Goal: Task Accomplishment & Management: Use online tool/utility

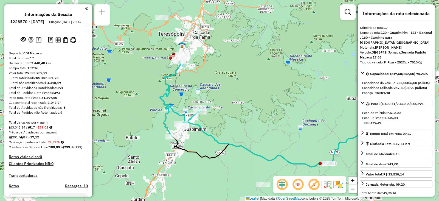
select select "**********"
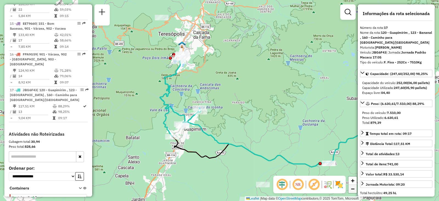
click at [352, 188] on span "−" at bounding box center [353, 188] width 4 height 7
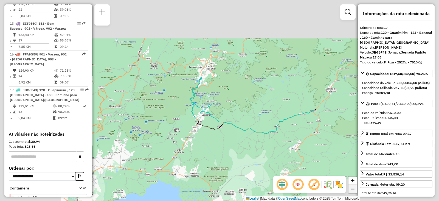
click at [352, 188] on span "−" at bounding box center [353, 188] width 4 height 7
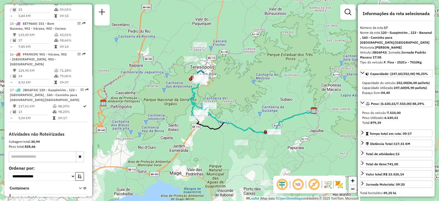
click at [352, 188] on span "−" at bounding box center [353, 188] width 4 height 7
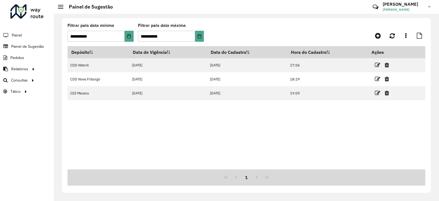
click at [21, 8] on div at bounding box center [26, 11] width 33 height 14
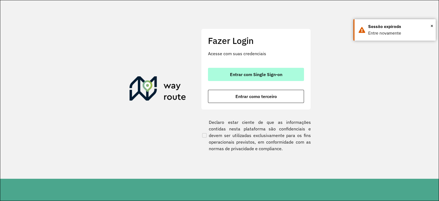
click at [240, 70] on button "Entrar com Single Sign-on" at bounding box center [256, 74] width 96 height 13
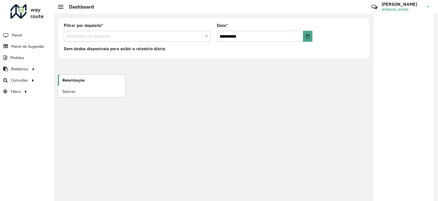
click at [70, 81] on span "Roteirização" at bounding box center [73, 80] width 22 height 6
click at [65, 81] on span "Roteirização" at bounding box center [73, 80] width 22 height 6
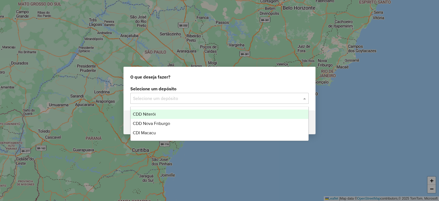
click at [197, 95] on input "text" at bounding box center [214, 98] width 162 height 7
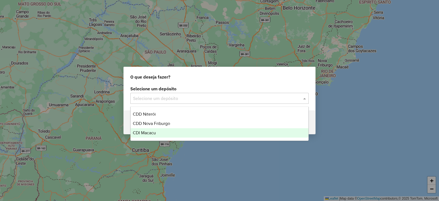
click at [148, 132] on span "CDI Macacu" at bounding box center [144, 132] width 23 height 5
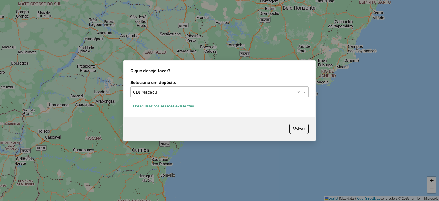
click at [174, 106] on button "Pesquisar por sessões existentes" at bounding box center [163, 106] width 66 height 9
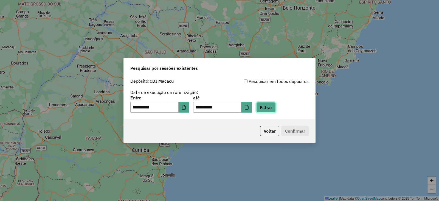
click at [271, 107] on button "Filtrar" at bounding box center [265, 107] width 19 height 10
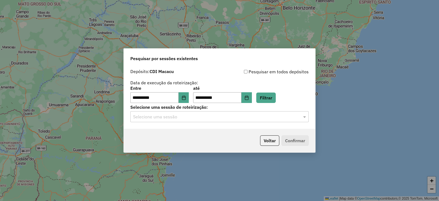
click at [156, 120] on input "text" at bounding box center [214, 117] width 162 height 7
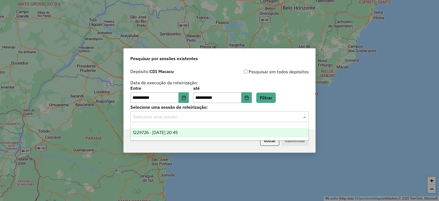
click at [154, 131] on span "1229726 - 14/08/2025 20:45" at bounding box center [155, 132] width 45 height 5
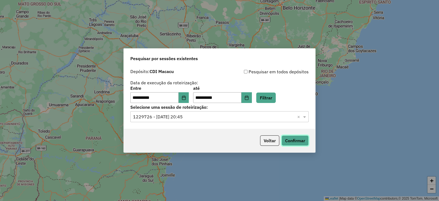
click at [284, 140] on button "Confirmar" at bounding box center [295, 140] width 27 height 10
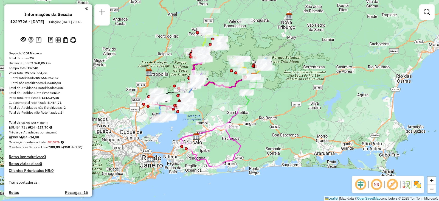
drag, startPoint x: 238, startPoint y: 133, endPoint x: 273, endPoint y: 108, distance: 42.6
click at [273, 108] on div "Janela de atendimento Grade de atendimento Capacidade Transportadoras Veículos …" at bounding box center [219, 100] width 439 height 201
select select "**********"
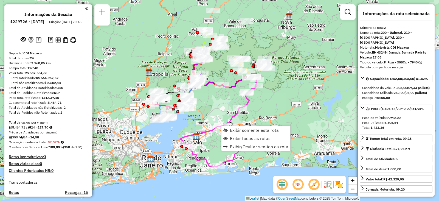
scroll to position [249, 0]
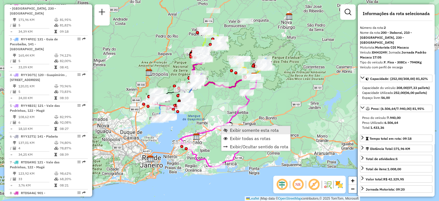
click at [233, 132] on span "Exibir somente esta rota" at bounding box center [254, 130] width 49 height 4
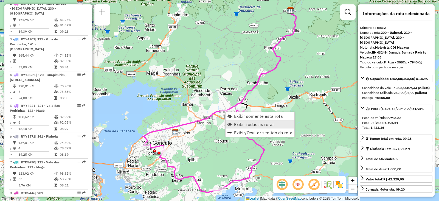
click at [233, 126] on link "Exibir todas as rotas" at bounding box center [260, 124] width 69 height 8
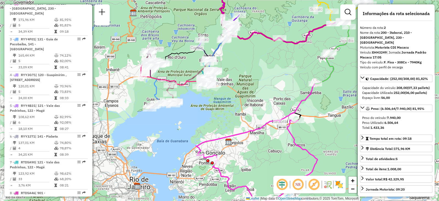
drag, startPoint x: 210, startPoint y: 79, endPoint x: 263, endPoint y: 89, distance: 54.1
click at [263, 89] on div "Janela de atendimento Grade de atendimento Capacidade Transportadoras Veículos …" at bounding box center [219, 100] width 439 height 201
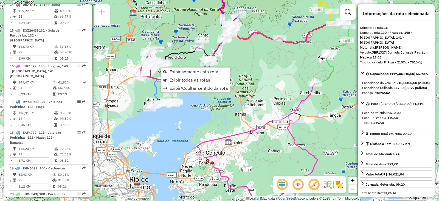
scroll to position [674, 0]
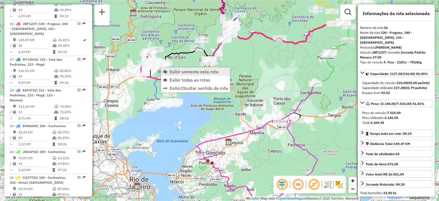
click at [168, 68] on link "Exibir somente esta rota" at bounding box center [195, 72] width 69 height 8
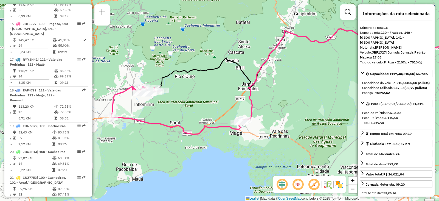
drag, startPoint x: 147, startPoint y: 115, endPoint x: 245, endPoint y: 82, distance: 103.2
click at [245, 82] on div "Janela de atendimento Grade de atendimento Capacidade Transportadoras Veículos …" at bounding box center [219, 100] width 439 height 201
click at [356, 179] on link "+" at bounding box center [353, 181] width 8 height 8
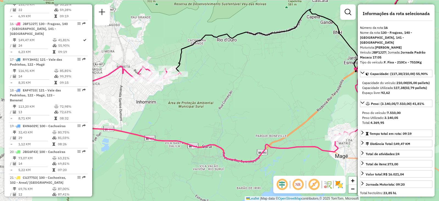
drag, startPoint x: 201, startPoint y: 100, endPoint x: 277, endPoint y: 94, distance: 76.9
click at [277, 94] on div "Janela de atendimento Grade de atendimento Capacidade Transportadoras Veículos …" at bounding box center [219, 100] width 439 height 201
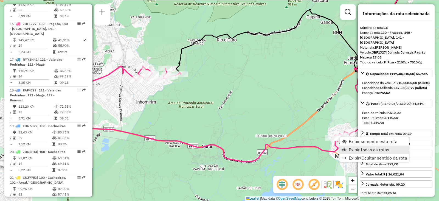
click at [348, 152] on link "Exibir todas as rotas" at bounding box center [375, 150] width 69 height 8
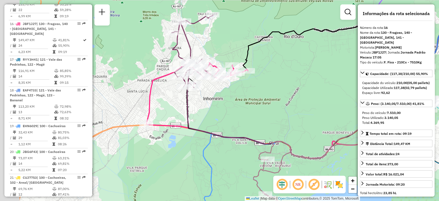
drag, startPoint x: 239, startPoint y: 99, endPoint x: 310, endPoint y: 95, distance: 71.5
click at [310, 95] on div "Janela de atendimento Grade de atendimento Capacidade Transportadoras Veículos …" at bounding box center [219, 100] width 439 height 201
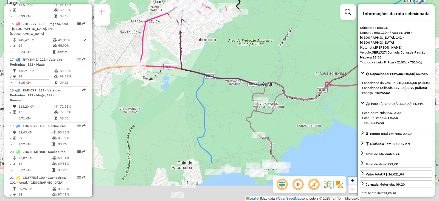
drag, startPoint x: 230, startPoint y: 104, endPoint x: 218, endPoint y: 44, distance: 60.5
click at [218, 44] on div "Janela de atendimento Grade de atendimento Capacidade Transportadoras Veículos …" at bounding box center [219, 100] width 439 height 201
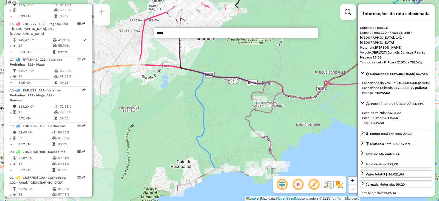
type input "*****"
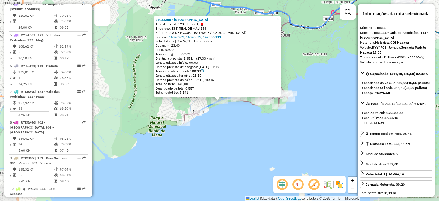
scroll to position [280, 0]
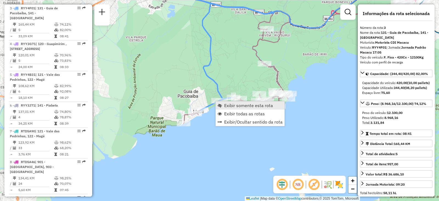
click at [222, 105] on link "Exibir somente esta rota" at bounding box center [250, 105] width 69 height 8
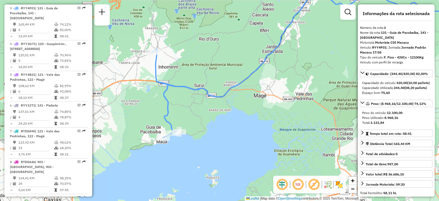
drag, startPoint x: 185, startPoint y: 115, endPoint x: 315, endPoint y: 66, distance: 139.1
click at [315, 66] on div "Janela de atendimento Grade de atendimento Capacidade Transportadoras Veículos …" at bounding box center [219, 100] width 439 height 201
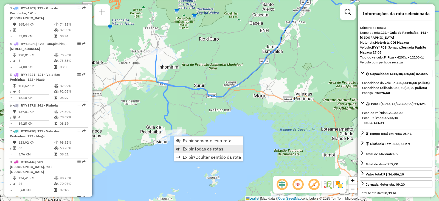
click at [188, 148] on span "Exibir todas as rotas" at bounding box center [203, 149] width 41 height 4
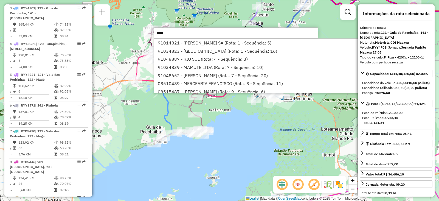
type input "*****"
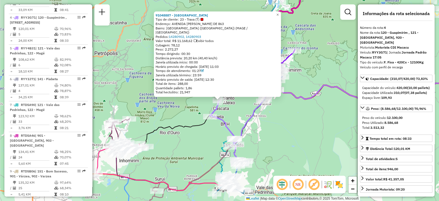
scroll to position [310, 0]
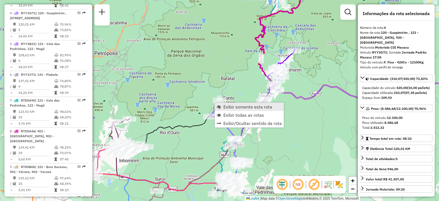
click at [224, 106] on span "Exibir somente esta rota" at bounding box center [248, 107] width 49 height 4
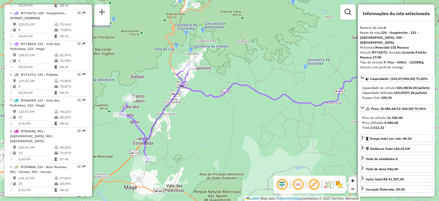
drag, startPoint x: 167, startPoint y: 99, endPoint x: 220, endPoint y: 101, distance: 52.8
click at [220, 101] on div "Janela de atendimento Grade de atendimento Capacidade Transportadoras Veículos …" at bounding box center [219, 100] width 439 height 201
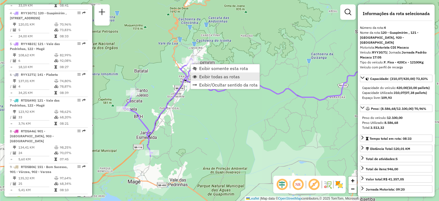
click at [199, 75] on span "Exibir todas as rotas" at bounding box center [219, 76] width 41 height 4
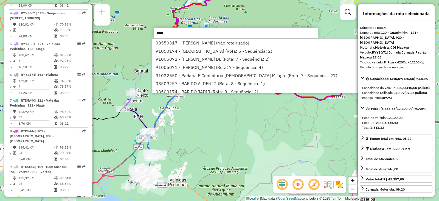
type input "*****"
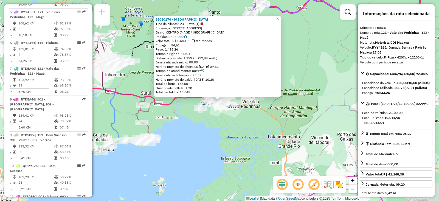
scroll to position [346, 0]
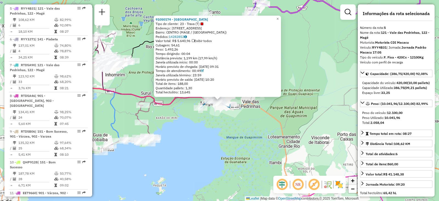
click at [352, 179] on span "+" at bounding box center [353, 180] width 4 height 7
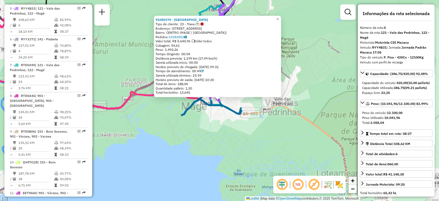
click at [352, 179] on span "+" at bounding box center [353, 180] width 4 height 7
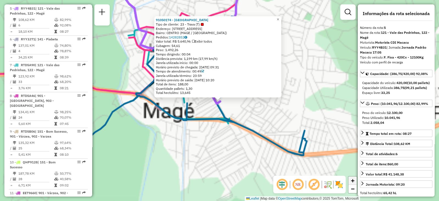
click at [352, 179] on span "+" at bounding box center [353, 180] width 4 height 7
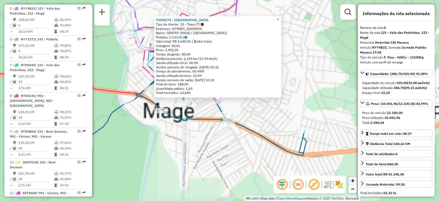
click at [352, 179] on span "+" at bounding box center [353, 180] width 4 height 7
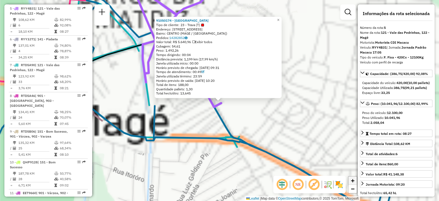
click at [352, 179] on span "+" at bounding box center [353, 180] width 4 height 7
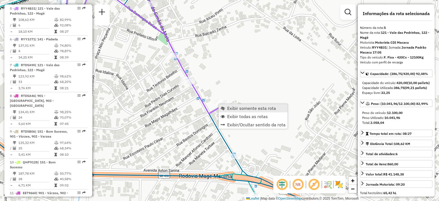
click at [224, 108] on span "Exibir somente esta rota" at bounding box center [223, 108] width 4 height 4
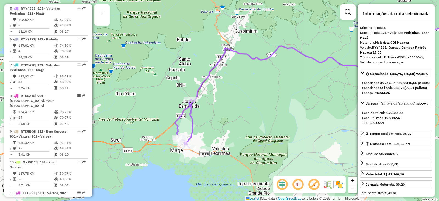
drag, startPoint x: 157, startPoint y: 110, endPoint x: 258, endPoint y: 93, distance: 101.7
click at [258, 93] on div "Janela de atendimento Grade de atendimento Capacidade Transportadoras Veículos …" at bounding box center [219, 100] width 439 height 201
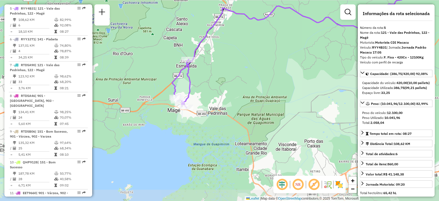
drag, startPoint x: 225, startPoint y: 122, endPoint x: 222, endPoint y: 82, distance: 40.2
click at [222, 82] on div "Janela de atendimento Grade de atendimento Capacidade Transportadoras Veículos …" at bounding box center [219, 100] width 439 height 201
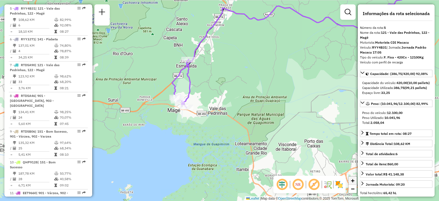
click at [352, 178] on span "+" at bounding box center [353, 180] width 4 height 7
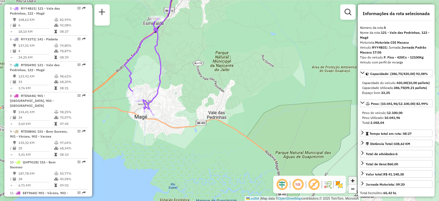
click at [352, 178] on span "+" at bounding box center [353, 180] width 4 height 7
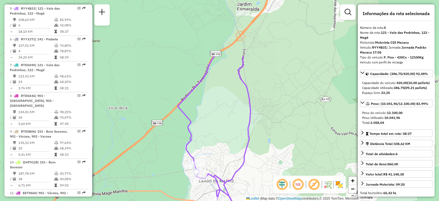
drag, startPoint x: 157, startPoint y: 79, endPoint x: 305, endPoint y: 156, distance: 166.5
click at [305, 156] on div "Janela de atendimento Grade de atendimento Capacidade Transportadoras Veículos …" at bounding box center [219, 100] width 439 height 201
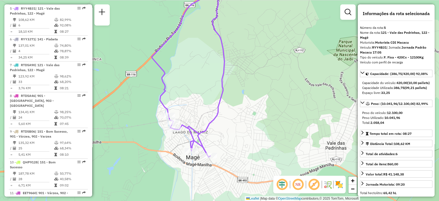
drag, startPoint x: 200, startPoint y: 192, endPoint x: 172, endPoint y: 138, distance: 61.0
click at [172, 138] on div "Janela de atendimento Grade de atendimento Capacidade Transportadoras Veículos …" at bounding box center [219, 100] width 439 height 201
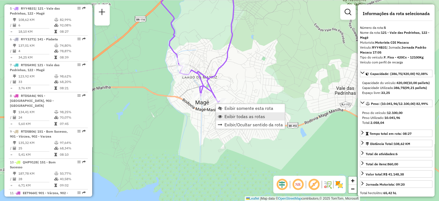
click at [231, 116] on span "Exibir todas as rotas" at bounding box center [245, 116] width 41 height 4
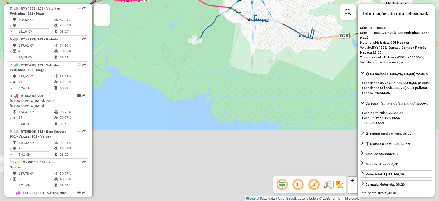
drag, startPoint x: 314, startPoint y: 149, endPoint x: 408, endPoint y: -14, distance: 188.2
click at [408, 0] on html "Aguarde... Pop-up bloqueado! Seu navegador bloqueou automáticamente a abertura …" at bounding box center [219, 100] width 439 height 201
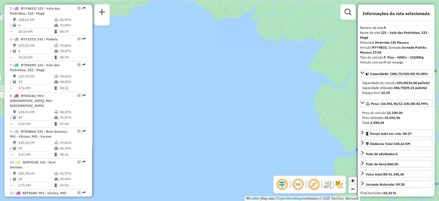
click at [350, 185] on link "+" at bounding box center [353, 181] width 8 height 8
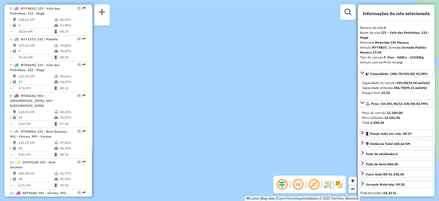
click at [351, 188] on span "−" at bounding box center [353, 188] width 4 height 7
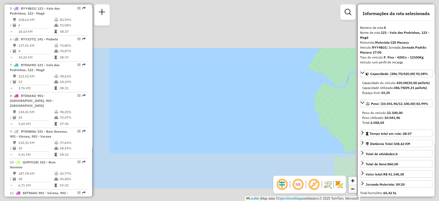
click at [351, 188] on span "−" at bounding box center [353, 188] width 4 height 7
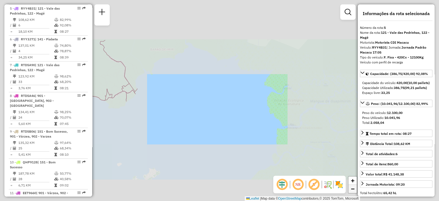
click at [351, 188] on span "−" at bounding box center [353, 188] width 4 height 7
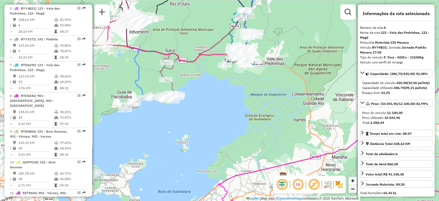
click at [351, 188] on span "−" at bounding box center [353, 188] width 4 height 7
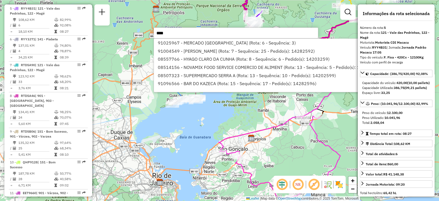
type input "*****"
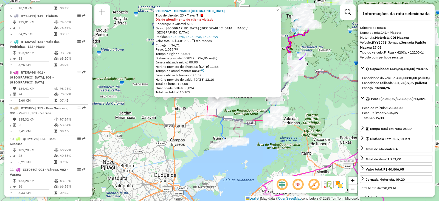
scroll to position [376, 0]
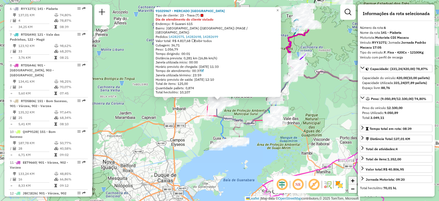
click at [356, 182] on link "+" at bounding box center [353, 181] width 8 height 8
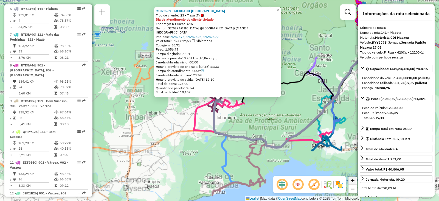
click at [356, 182] on link "+" at bounding box center [353, 181] width 8 height 8
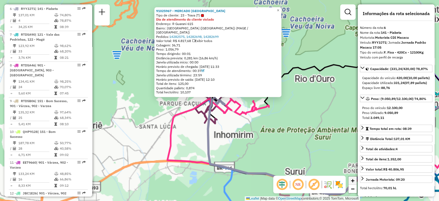
click at [356, 182] on link "+" at bounding box center [353, 181] width 8 height 8
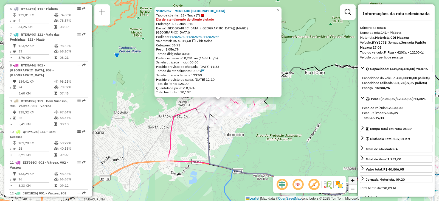
click at [356, 182] on link "+" at bounding box center [353, 181] width 8 height 8
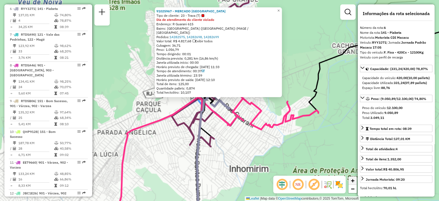
click at [356, 182] on link "+" at bounding box center [353, 181] width 8 height 8
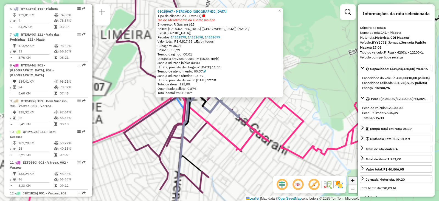
click at [356, 182] on link "+" at bounding box center [353, 181] width 8 height 8
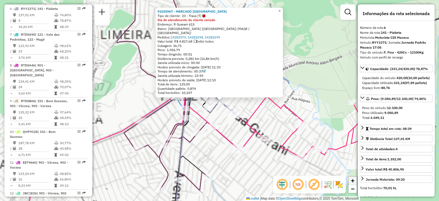
click at [356, 182] on link "+" at bounding box center [353, 181] width 8 height 8
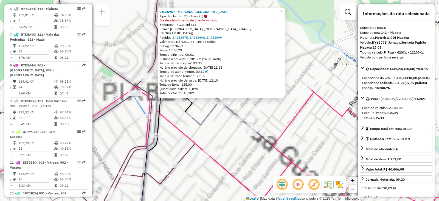
click at [356, 182] on link "+" at bounding box center [353, 181] width 8 height 8
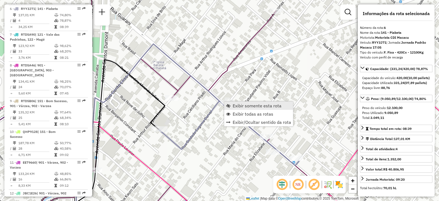
click at [236, 107] on span "Exibir somente esta rota" at bounding box center [257, 106] width 49 height 4
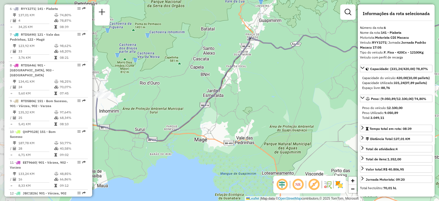
drag, startPoint x: 210, startPoint y: 115, endPoint x: 313, endPoint y: 72, distance: 111.8
click at [313, 72] on div "Janela de atendimento Grade de atendimento Capacidade Transportadoras Veículos …" at bounding box center [219, 100] width 439 height 201
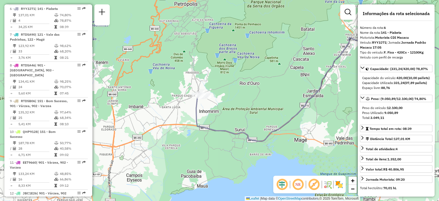
drag, startPoint x: 170, startPoint y: 91, endPoint x: 235, endPoint y: 107, distance: 66.1
click at [235, 107] on div "Janela de atendimento Grade de atendimento Capacidade Transportadoras Veículos …" at bounding box center [219, 100] width 439 height 201
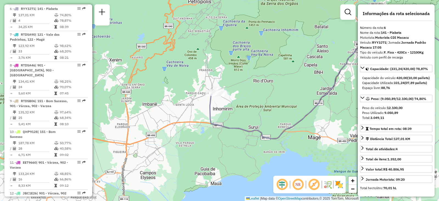
drag, startPoint x: 243, startPoint y: 108, endPoint x: 271, endPoint y: 108, distance: 27.7
click at [271, 108] on div "Janela de atendimento Grade de atendimento Capacidade Transportadoras Veículos …" at bounding box center [219, 100] width 439 height 201
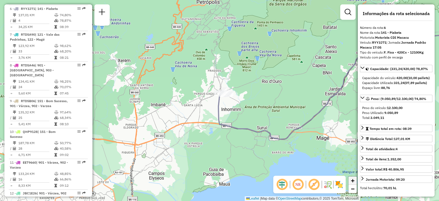
click at [351, 182] on span "+" at bounding box center [353, 180] width 4 height 7
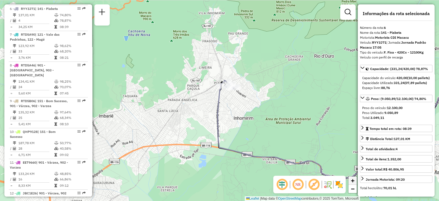
click at [351, 182] on span "+" at bounding box center [353, 180] width 4 height 7
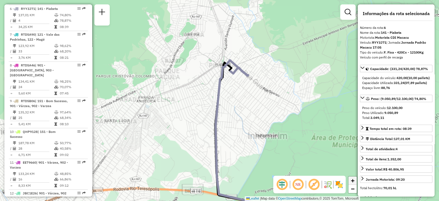
click at [351, 182] on span "+" at bounding box center [353, 180] width 4 height 7
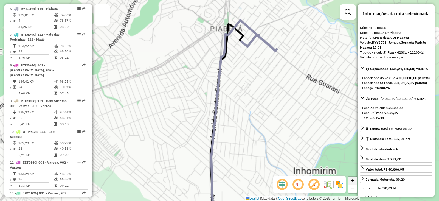
click at [351, 182] on span "+" at bounding box center [353, 180] width 4 height 7
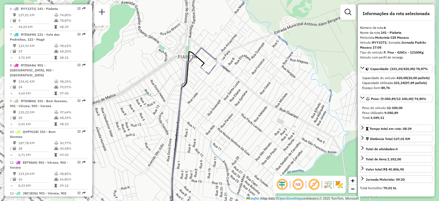
drag, startPoint x: 288, startPoint y: 69, endPoint x: 249, endPoint y: 96, distance: 47.5
click at [249, 96] on div "Janela de atendimento Grade de atendimento Capacidade Transportadoras Veículos …" at bounding box center [219, 100] width 439 height 201
click at [212, 82] on span "Exibir todas as rotas" at bounding box center [230, 82] width 41 height 4
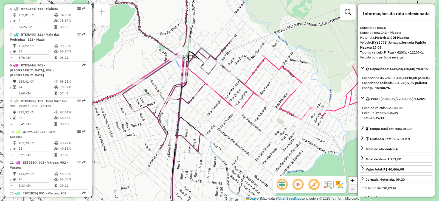
click at [353, 187] on span "−" at bounding box center [353, 188] width 4 height 7
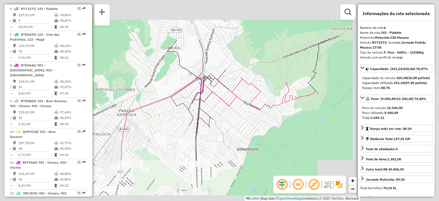
click at [353, 187] on span "−" at bounding box center [353, 188] width 4 height 7
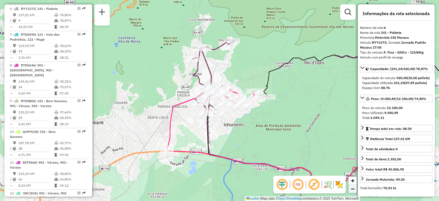
click at [353, 187] on span "−" at bounding box center [353, 188] width 4 height 7
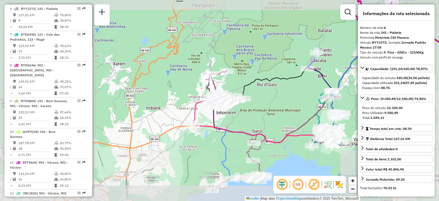
click at [353, 187] on span "−" at bounding box center [353, 188] width 4 height 7
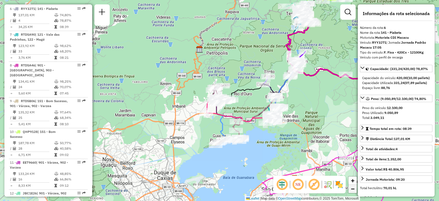
click at [353, 187] on span "−" at bounding box center [353, 188] width 4 height 7
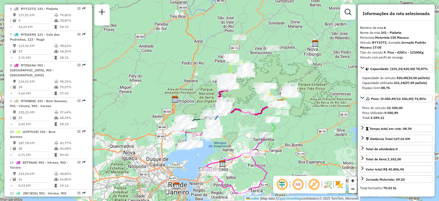
drag, startPoint x: 335, startPoint y: 93, endPoint x: 286, endPoint y: 118, distance: 55.1
click at [286, 118] on div "Janela de atendimento Grade de atendimento Capacidade Transportadoras Veículos …" at bounding box center [219, 100] width 439 height 201
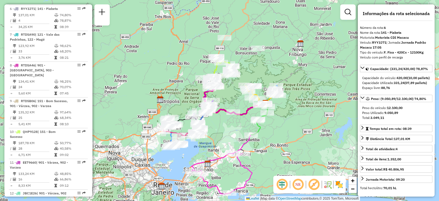
click at [357, 180] on div "+ −" at bounding box center [352, 185] width 9 height 18
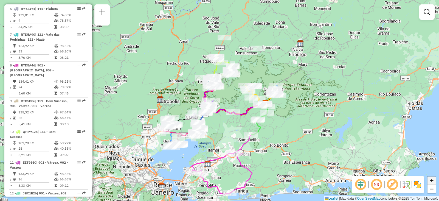
click at [432, 181] on span "+" at bounding box center [432, 180] width 4 height 7
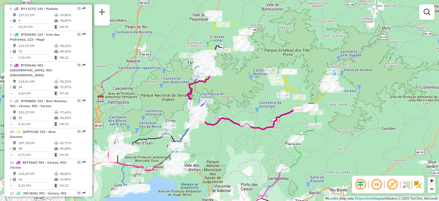
click at [432, 181] on span "+" at bounding box center [432, 180] width 4 height 7
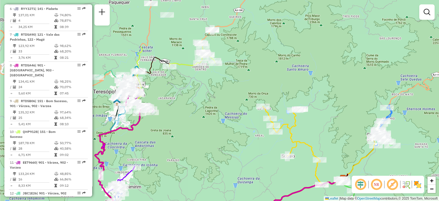
drag, startPoint x: 281, startPoint y: 48, endPoint x: 222, endPoint y: 114, distance: 89.3
click at [222, 114] on div "Janela de atendimento Grade de atendimento Capacidade Transportadoras Veículos …" at bounding box center [219, 100] width 439 height 201
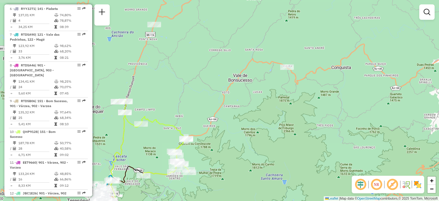
drag, startPoint x: 251, startPoint y: 47, endPoint x: 225, endPoint y: 156, distance: 112.2
click at [225, 156] on div "Janela de atendimento Grade de atendimento Capacidade Transportadoras Veículos …" at bounding box center [219, 100] width 439 height 201
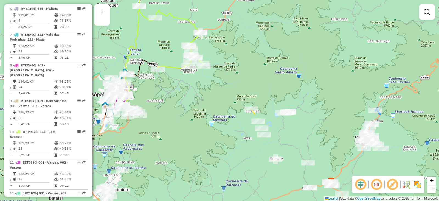
drag, startPoint x: 283, startPoint y: 139, endPoint x: 310, endPoint y: 33, distance: 109.4
click at [310, 33] on div "Janela de atendimento Grade de atendimento Capacidade Transportadoras Veículos …" at bounding box center [219, 100] width 439 height 201
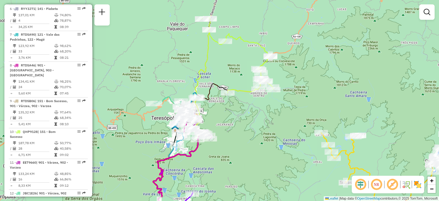
drag, startPoint x: 248, startPoint y: 48, endPoint x: 322, endPoint y: 73, distance: 77.9
click at [322, 73] on div "Janela de atendimento Grade de atendimento Capacidade Transportadoras Veículos …" at bounding box center [219, 100] width 439 height 201
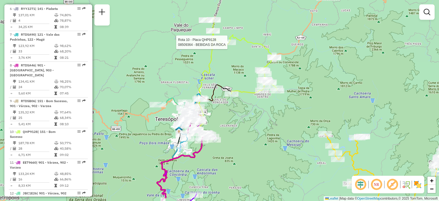
select select "**********"
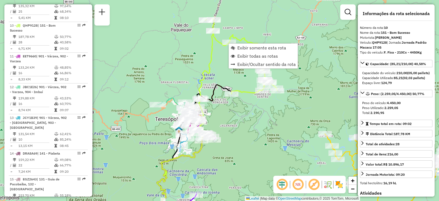
scroll to position [494, 0]
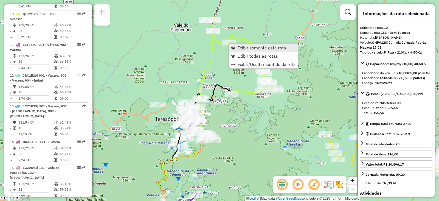
click at [231, 46] on span "Exibir somente esta rota" at bounding box center [233, 48] width 4 height 4
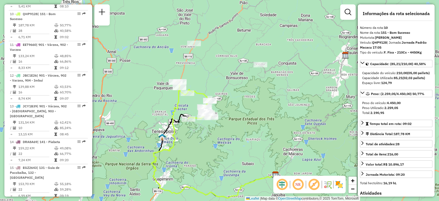
drag, startPoint x: 261, startPoint y: 88, endPoint x: 255, endPoint y: 126, distance: 38.3
click at [255, 126] on div "Janela de atendimento Grade de atendimento Capacidade Transportadoras Veículos …" at bounding box center [219, 100] width 439 height 201
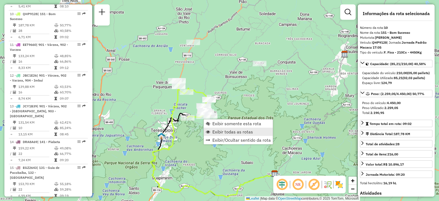
click at [216, 132] on span "Exibir todas as rotas" at bounding box center [233, 132] width 41 height 4
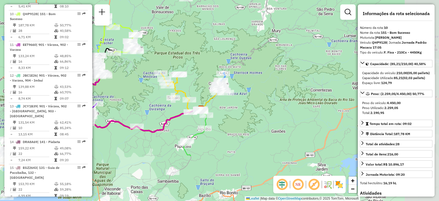
drag, startPoint x: 218, startPoint y: 171, endPoint x: 144, endPoint y: 106, distance: 98.1
click at [144, 106] on div "Janela de atendimento Grade de atendimento Capacidade Transportadoras Veículos …" at bounding box center [219, 100] width 439 height 201
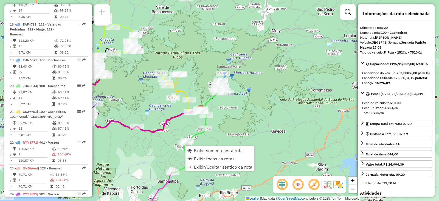
scroll to position [801, 0]
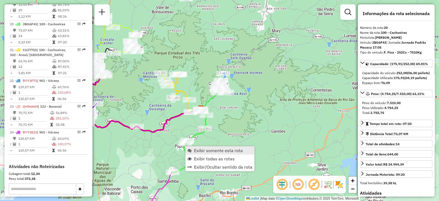
click at [191, 150] on span "Exibir somente esta rota" at bounding box center [190, 150] width 4 height 4
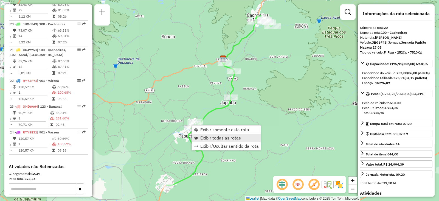
click at [199, 136] on link "Exibir todas as rotas" at bounding box center [226, 138] width 69 height 8
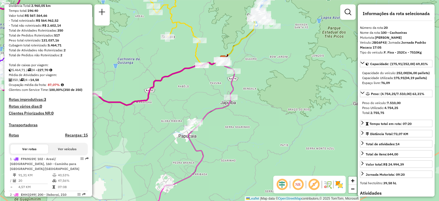
scroll to position [0, 0]
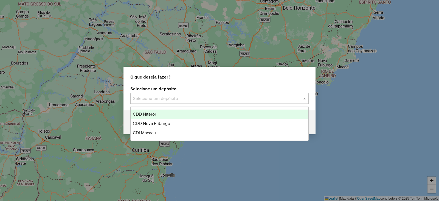
click at [168, 100] on input "text" at bounding box center [214, 98] width 162 height 7
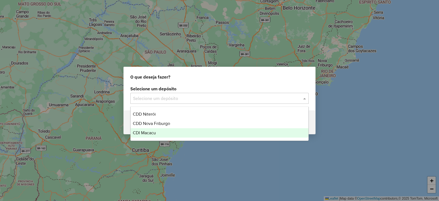
click at [150, 131] on span "CDI Macacu" at bounding box center [144, 132] width 23 height 5
